Goal: Navigation & Orientation: Find specific page/section

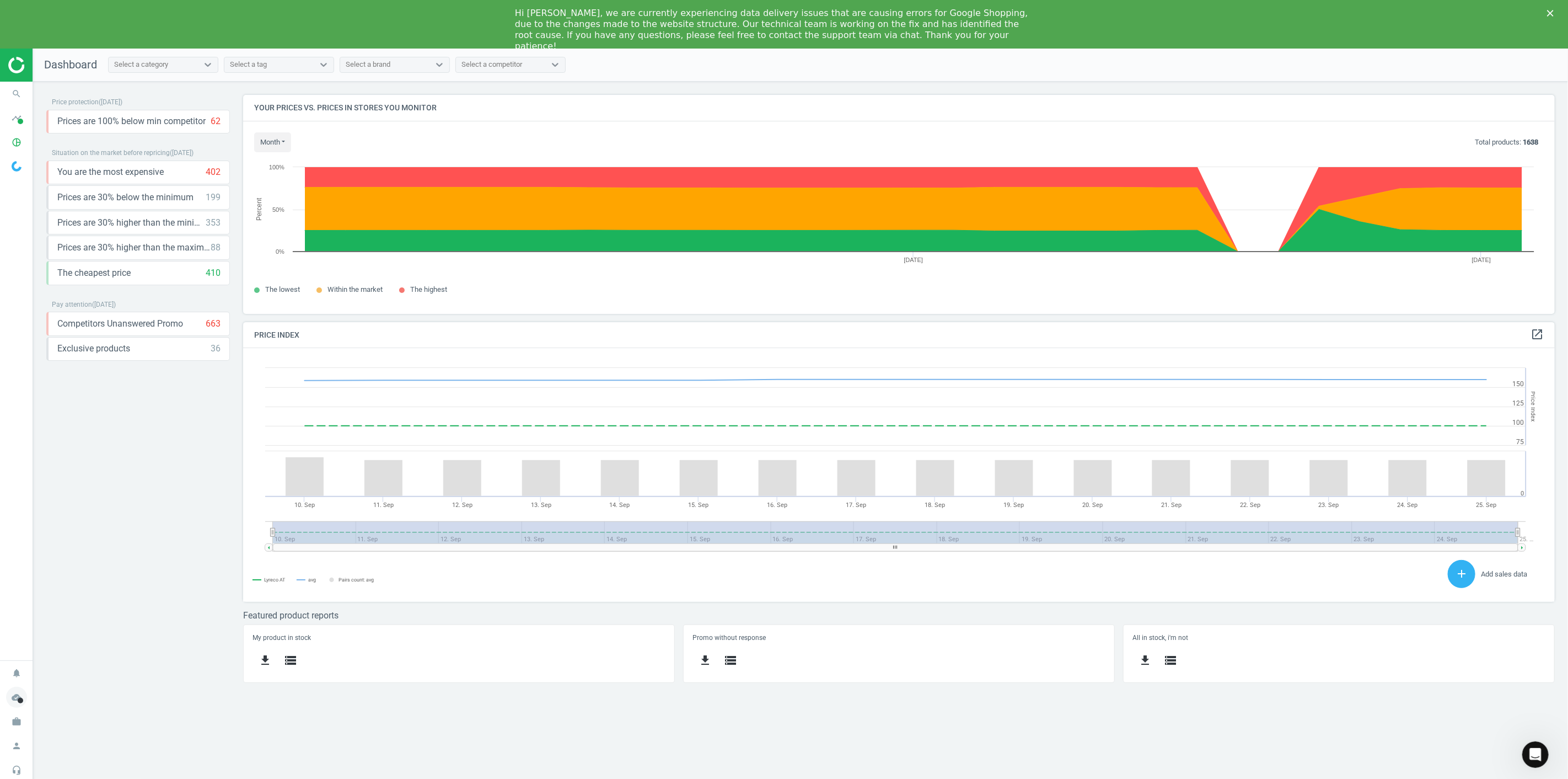
scroll to position [273, 1331]
click at [18, 698] on span at bounding box center [21, 700] width 5 height 5
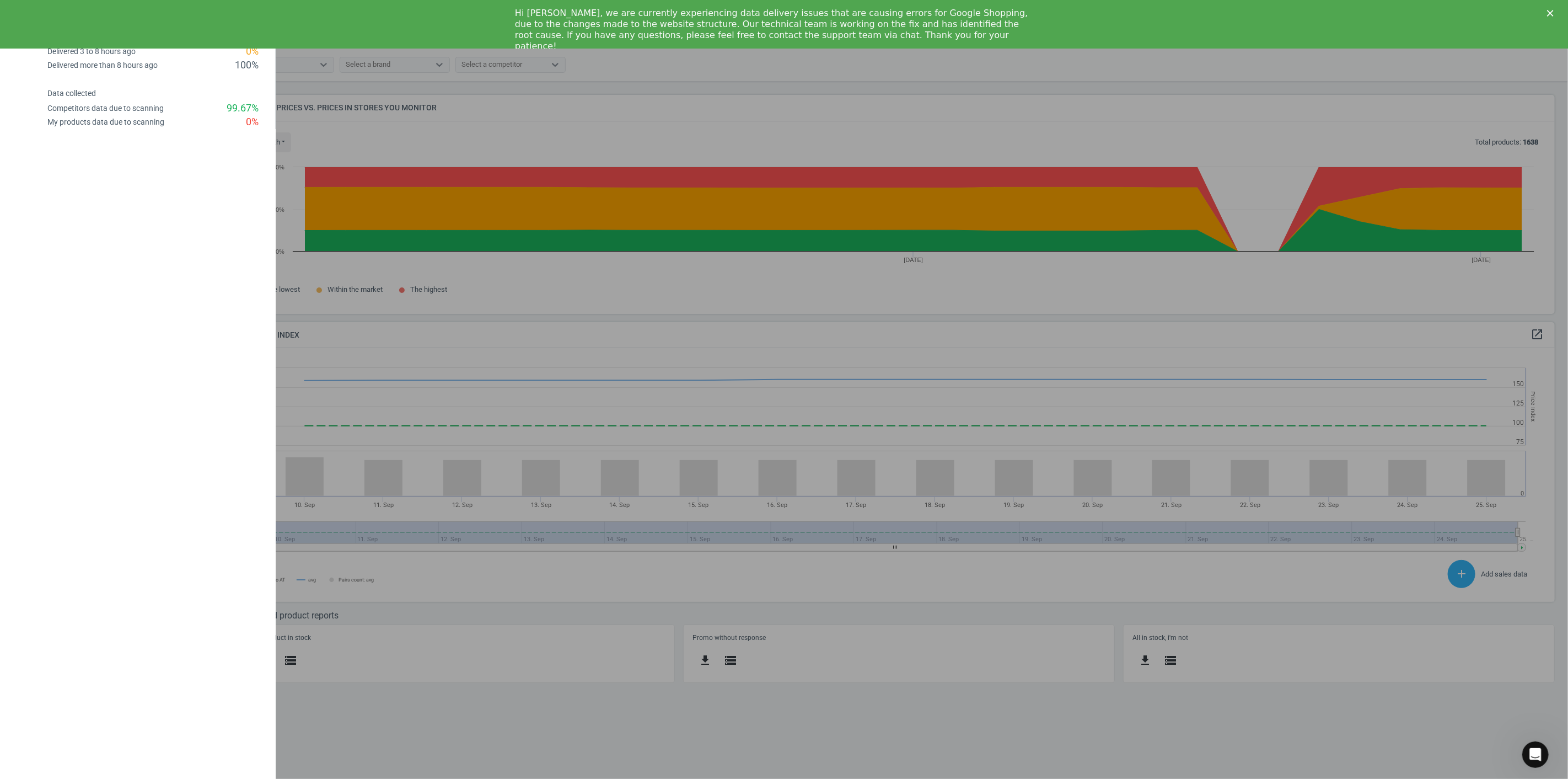
click at [157, 236] on div "keyboard_backspace Data freshness Delivered less than 3 hours ago 0 % Delivered…" at bounding box center [138, 389] width 276 height 779
click at [1553, 8] on div "Hi [PERSON_NAME], we are currently experiencing data delivery issues that are c…" at bounding box center [784, 30] width 1568 height 51
click at [1551, 13] on polygon "Close" at bounding box center [1550, 13] width 6 height 6
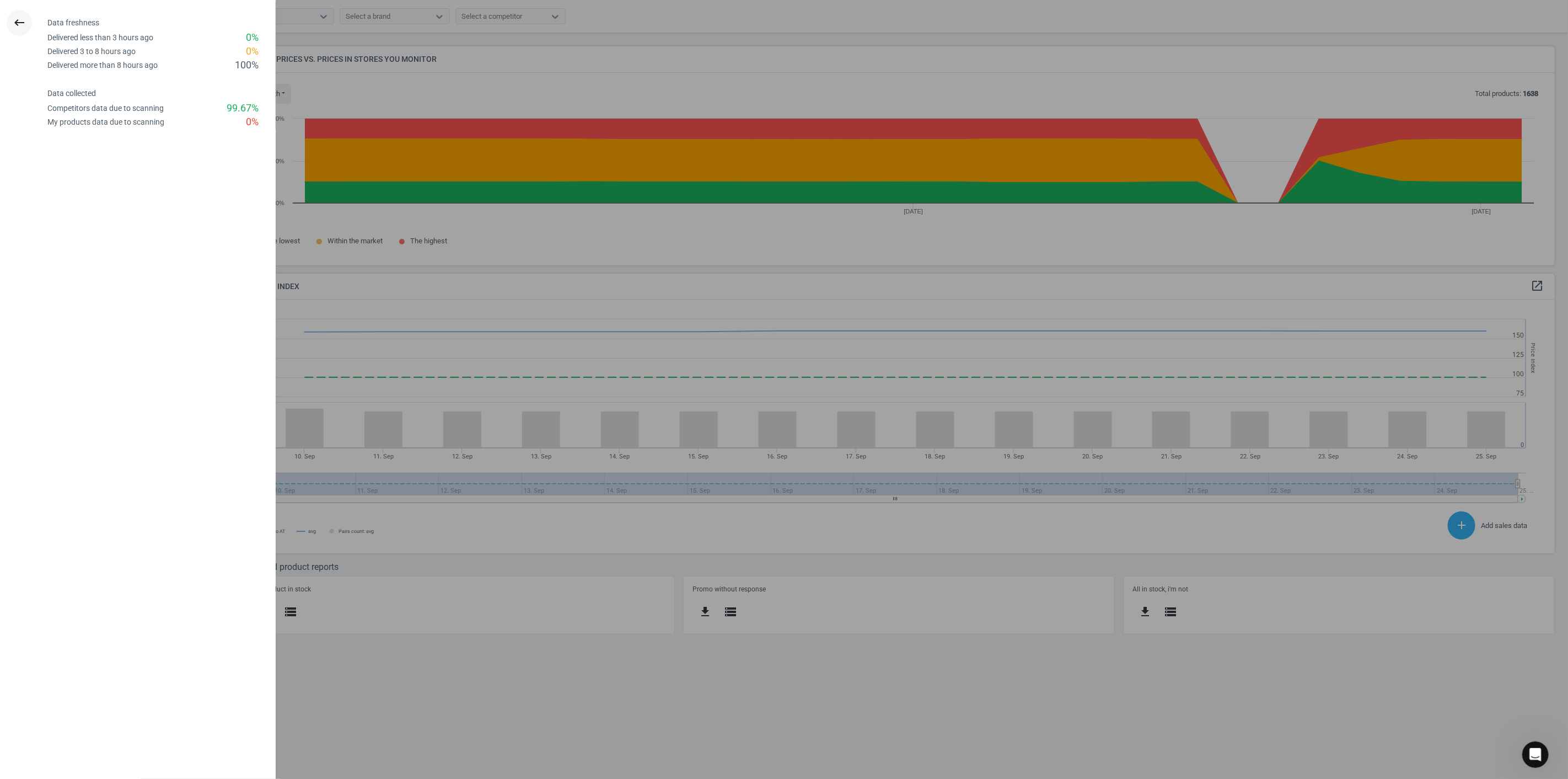
click at [17, 18] on icon "keyboard_backspace" at bounding box center [19, 22] width 13 height 13
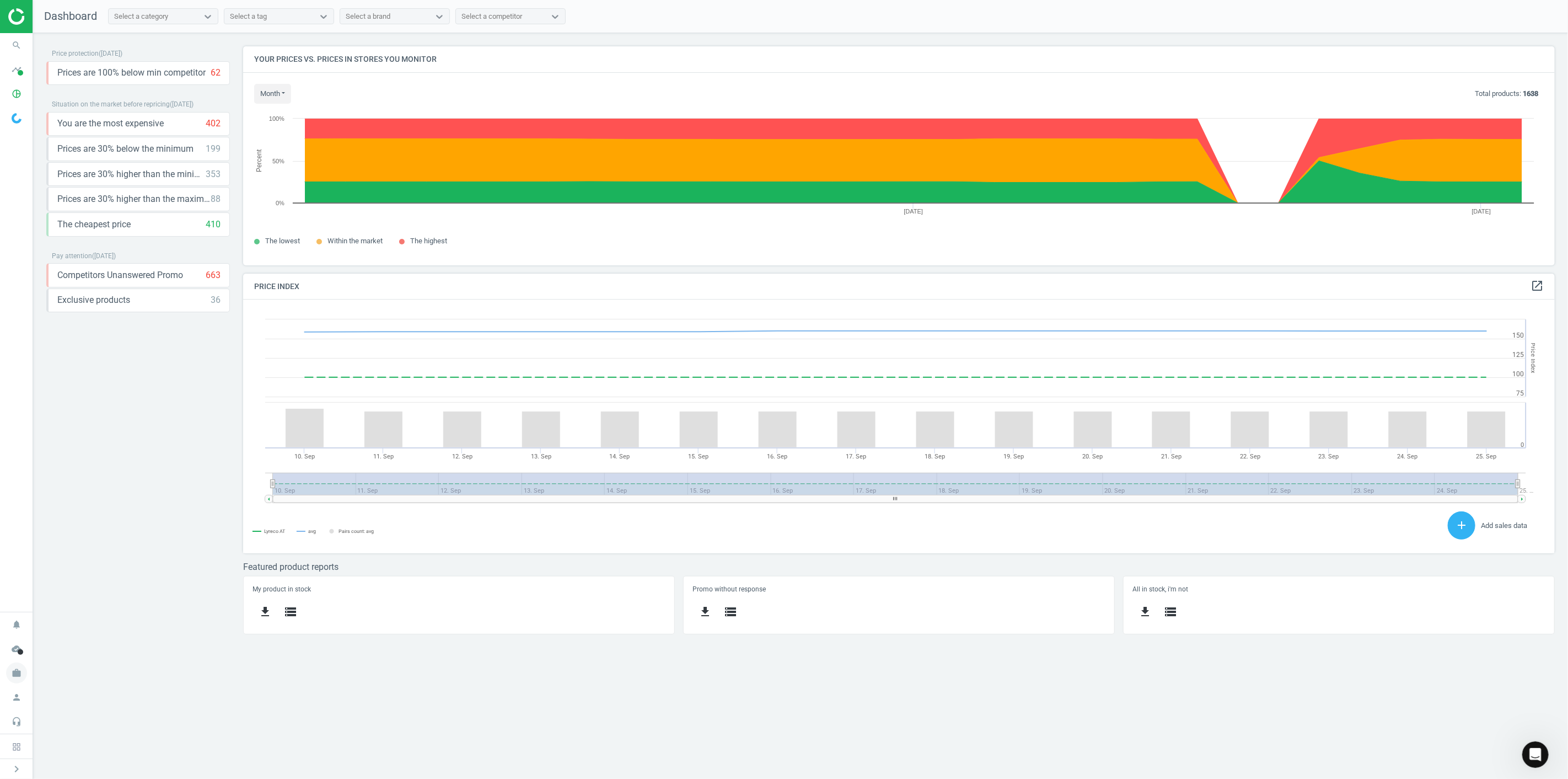
click at [19, 676] on icon "work" at bounding box center [16, 672] width 21 height 21
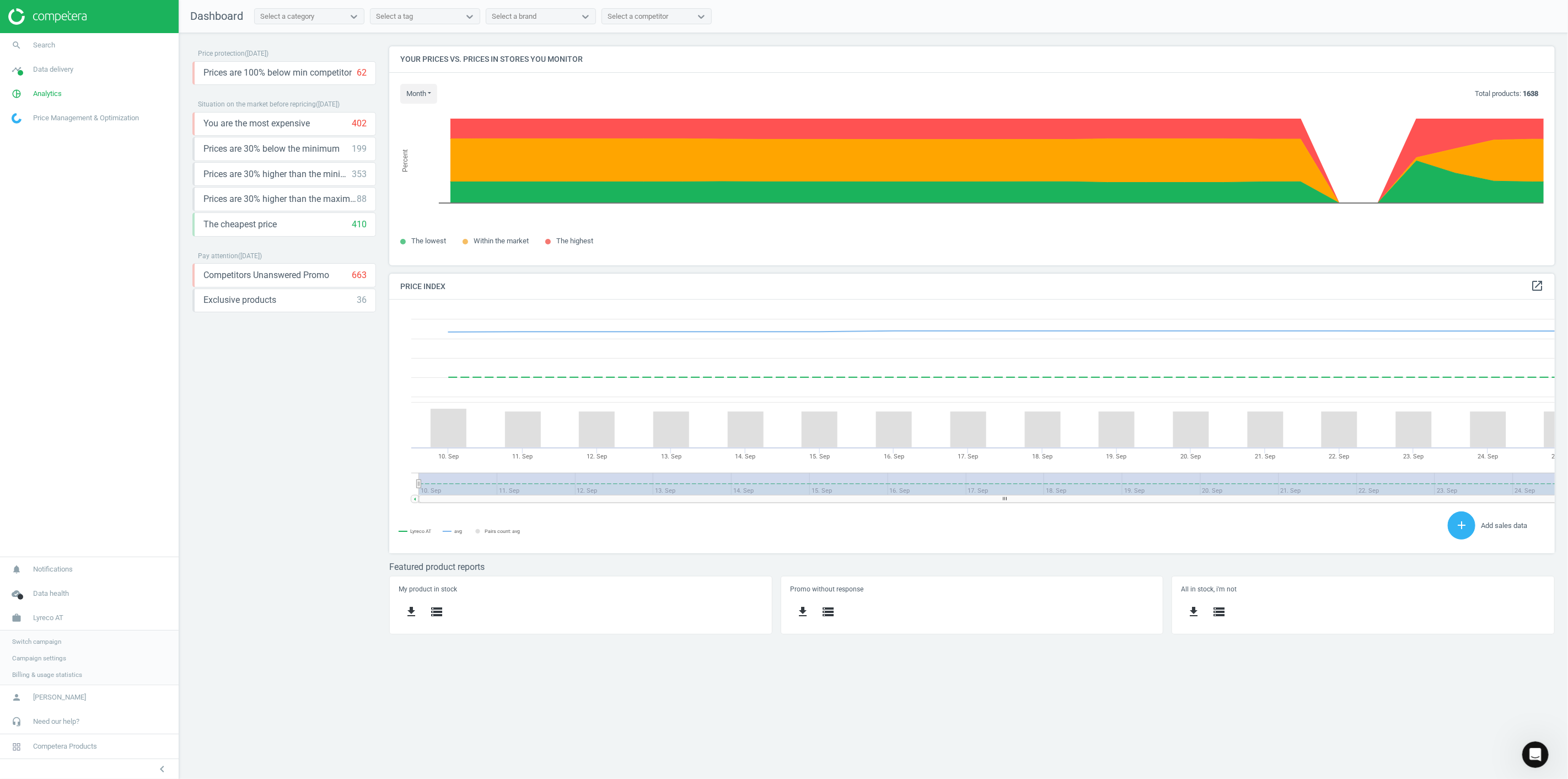
scroll to position [6, 5]
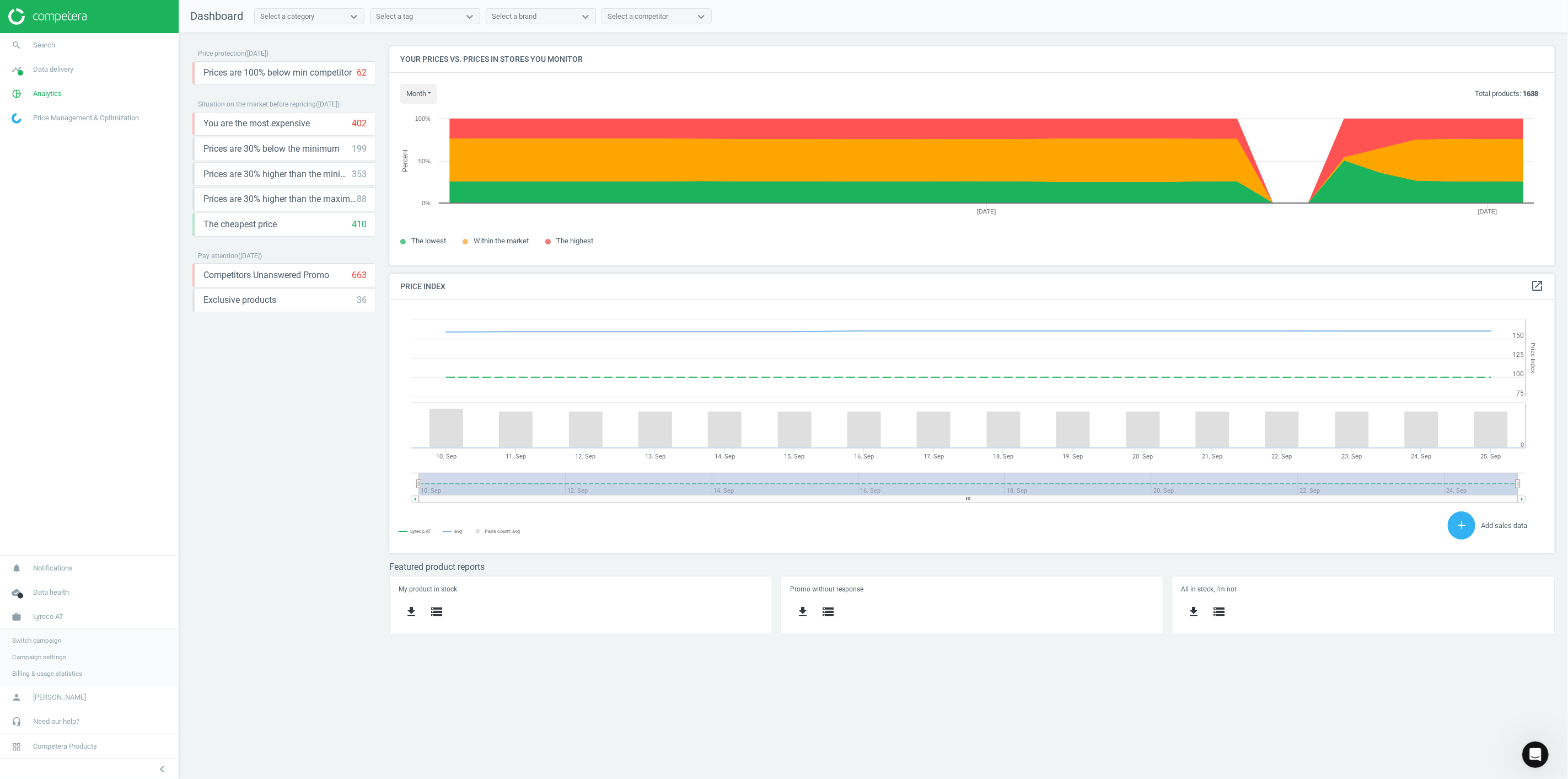
click at [48, 643] on span "Switch campaign" at bounding box center [37, 640] width 49 height 9
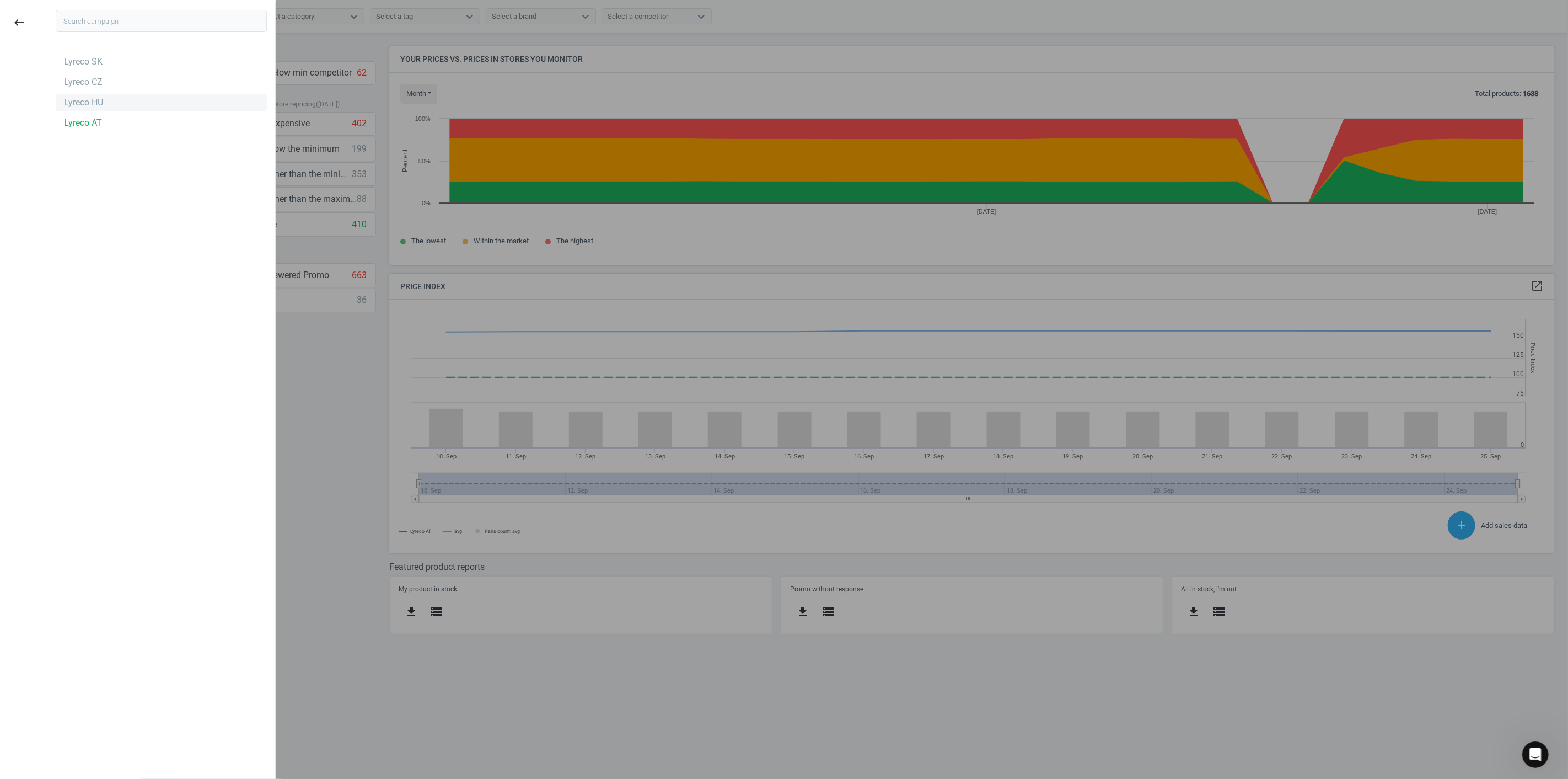
click at [111, 106] on div "Lyreco HU" at bounding box center [161, 103] width 212 height 18
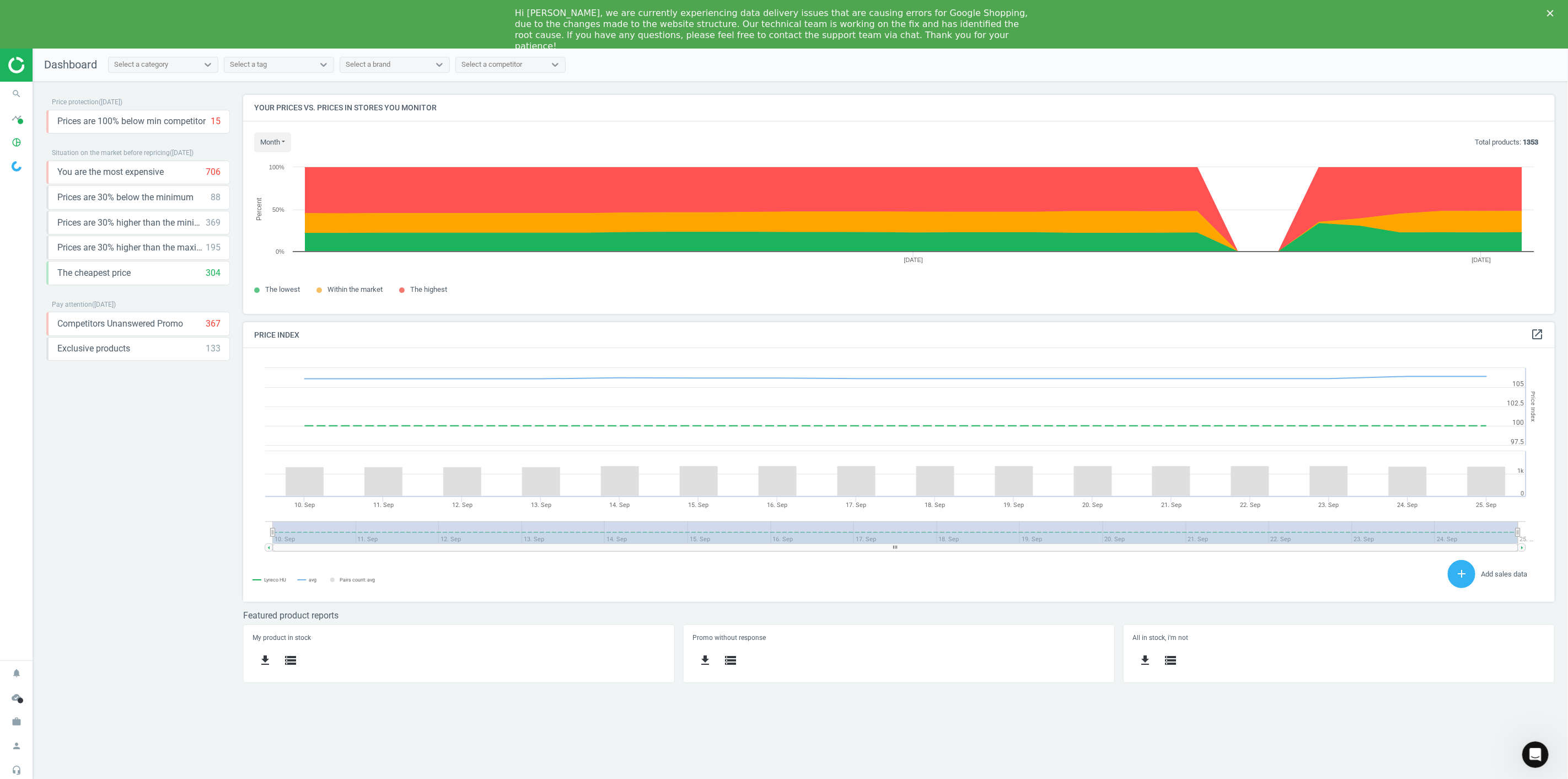
scroll to position [273, 1331]
